Goal: Task Accomplishment & Management: Use online tool/utility

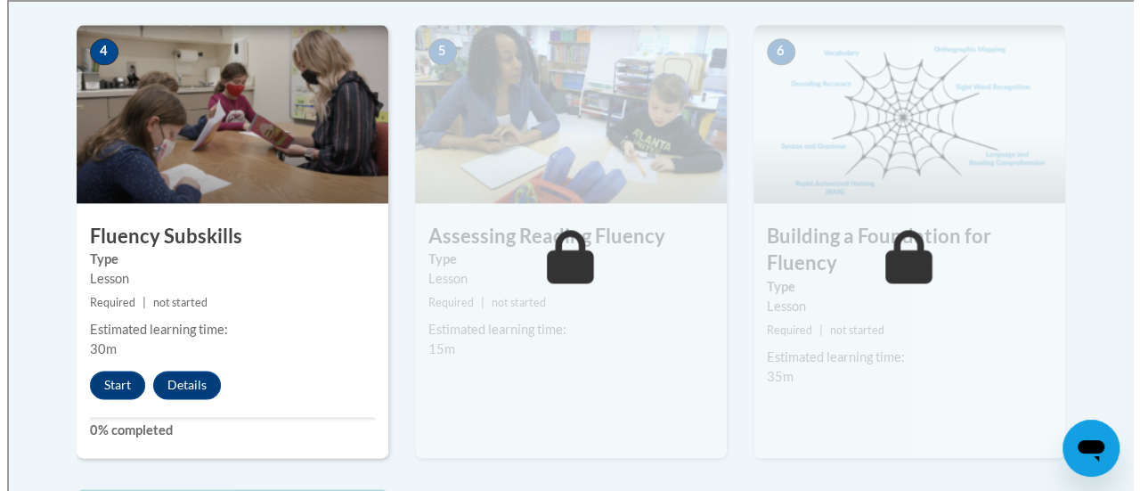
scroll to position [1081, 0]
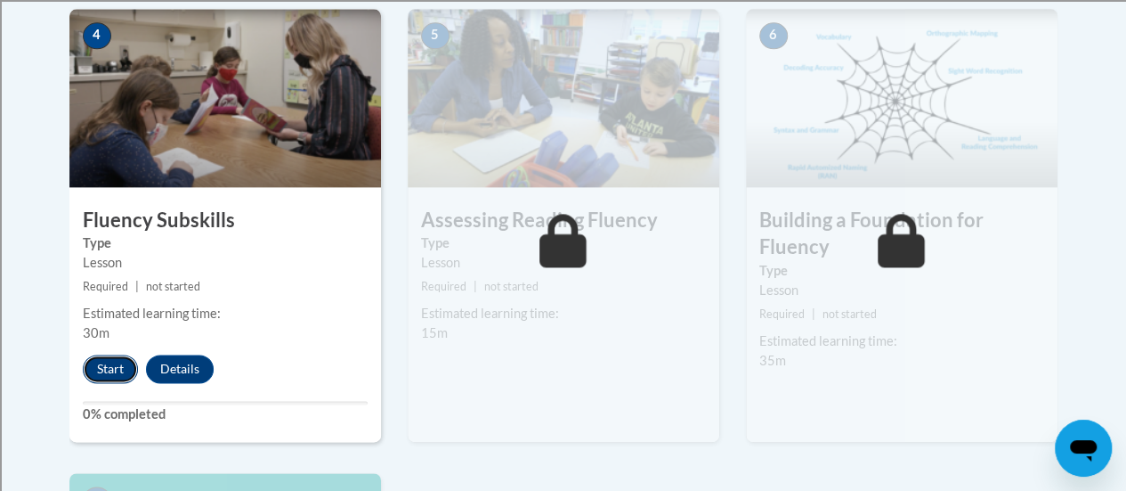
click at [121, 367] on button "Start" at bounding box center [110, 368] width 55 height 28
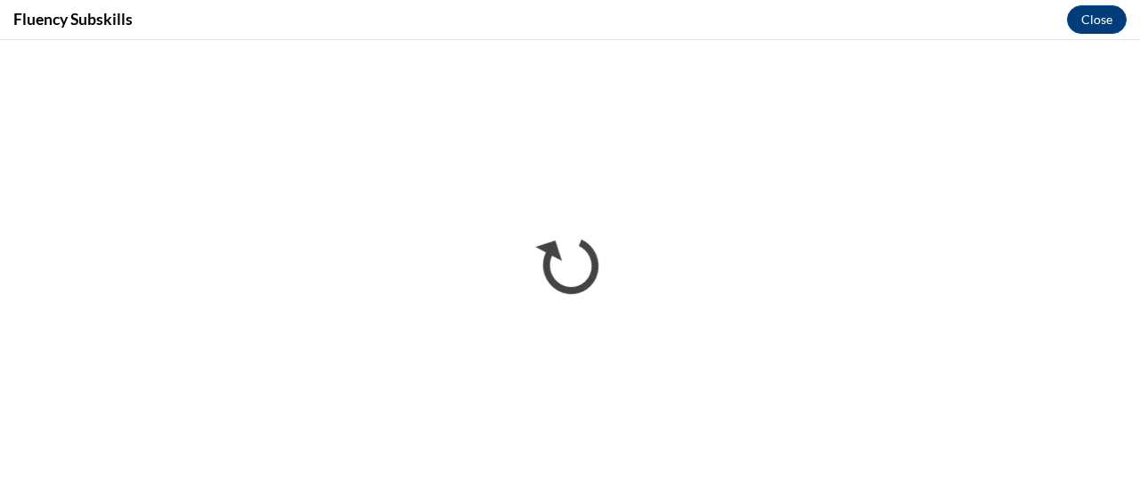
scroll to position [0, 0]
